Goal: Find specific page/section: Find specific page/section

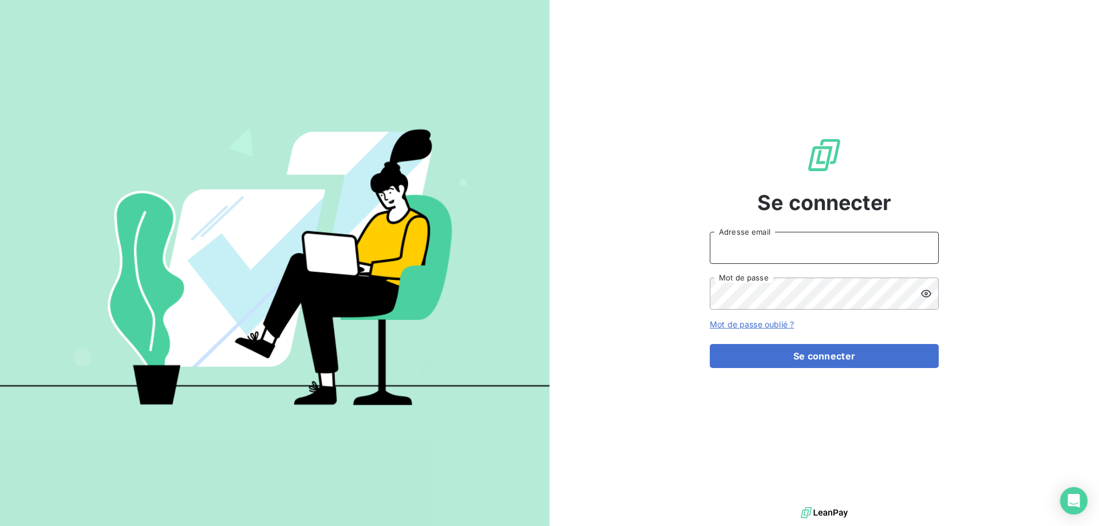
type input "[EMAIL_ADDRESS][DOMAIN_NAME]"
click at [825, 357] on button "Se connecter" at bounding box center [824, 356] width 229 height 24
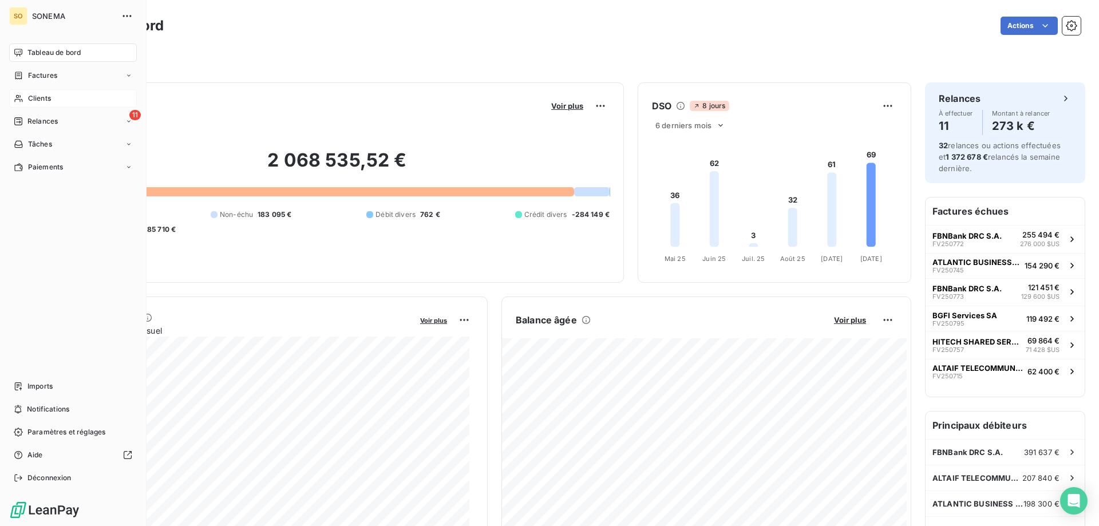
click at [31, 101] on span "Clients" at bounding box center [39, 98] width 23 height 10
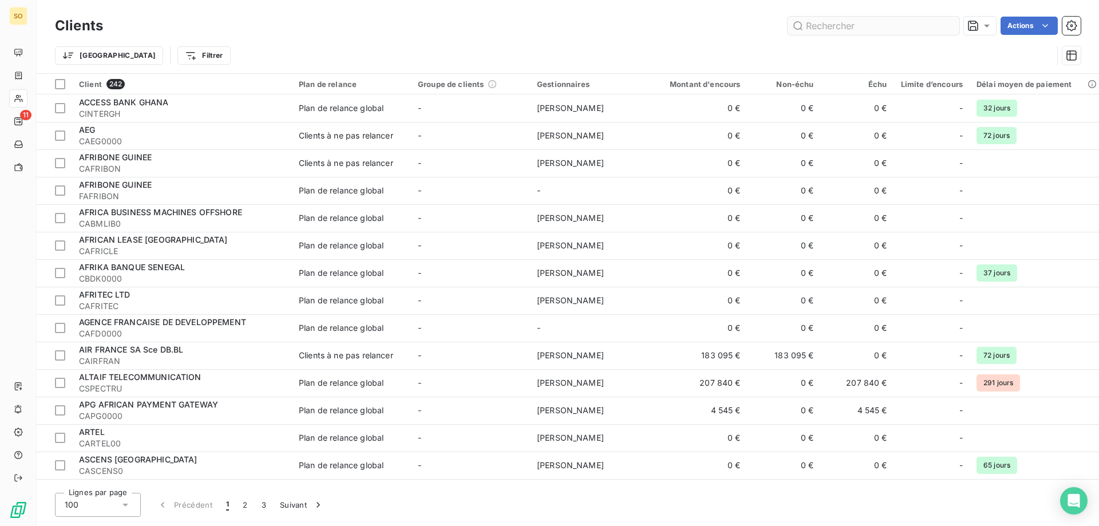
click at [828, 24] on input "text" at bounding box center [874, 26] width 172 height 18
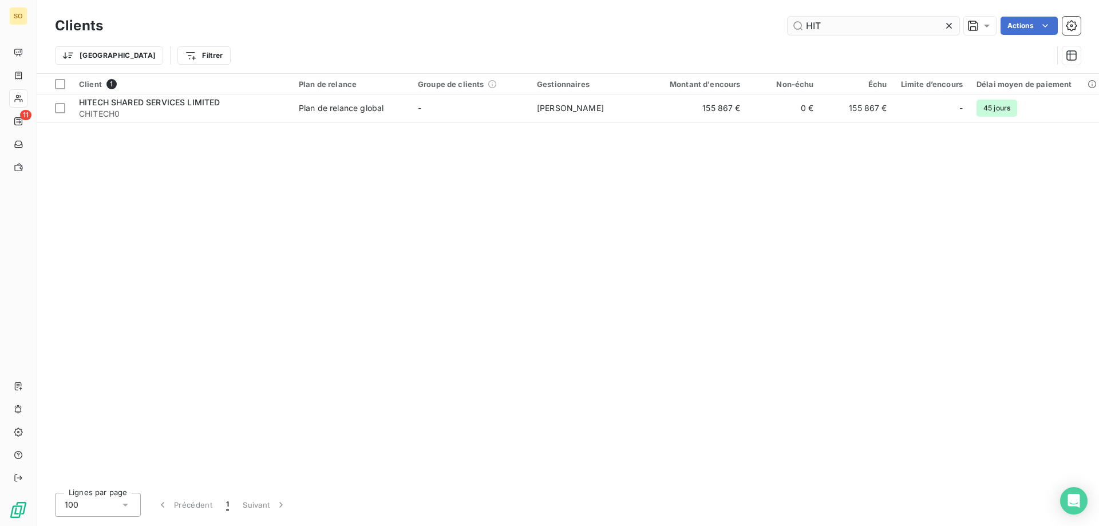
type input "HIT"
